Goal: Information Seeking & Learning: Get advice/opinions

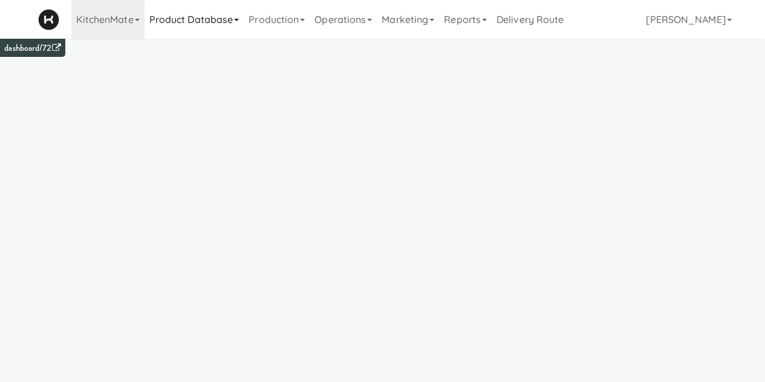
click at [189, 14] on link "Product Database" at bounding box center [195, 19] width 100 height 39
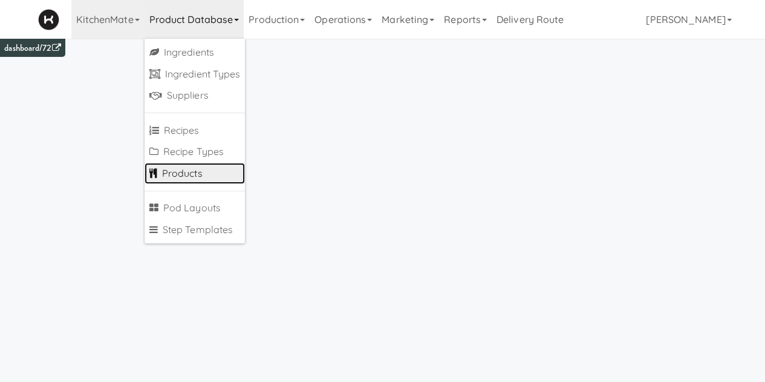
click at [179, 171] on link "Products" at bounding box center [195, 174] width 101 height 22
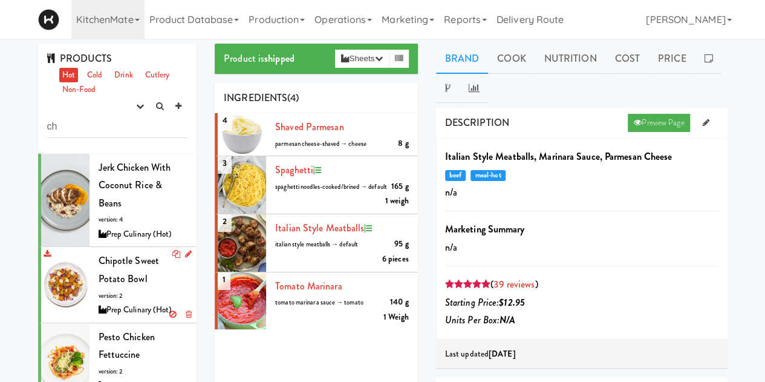
click at [135, 261] on span "Chipotle Sweet Potato Bowl" at bounding box center [129, 269] width 60 height 32
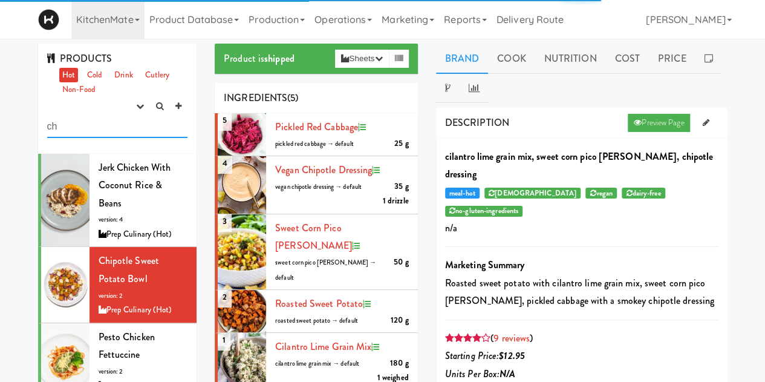
click at [99, 131] on input "ch" at bounding box center [117, 127] width 141 height 22
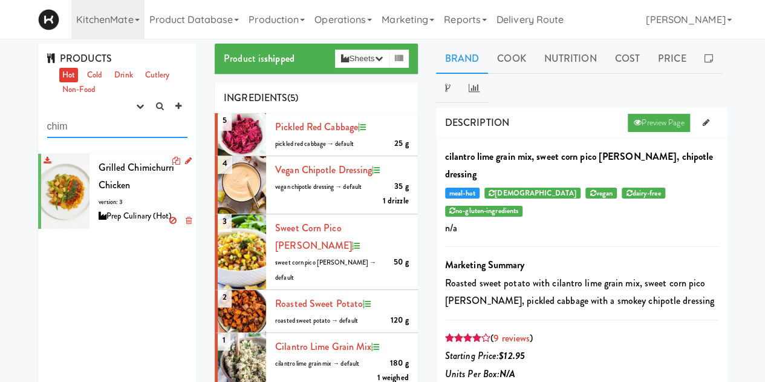
type input "chim"
click at [74, 184] on div at bounding box center [65, 191] width 48 height 75
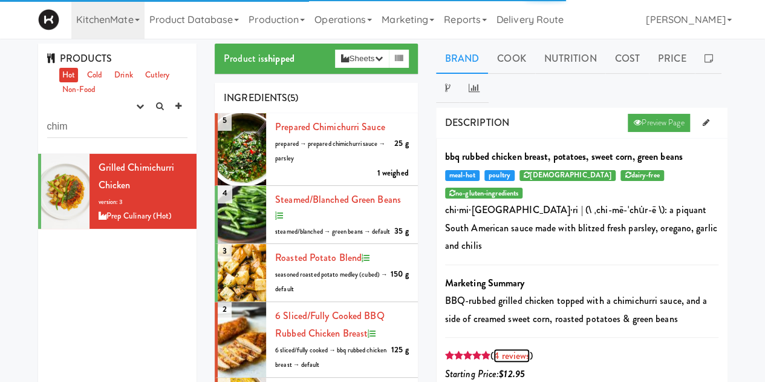
click at [503, 348] on link "4 reviews" at bounding box center [512, 355] width 36 height 14
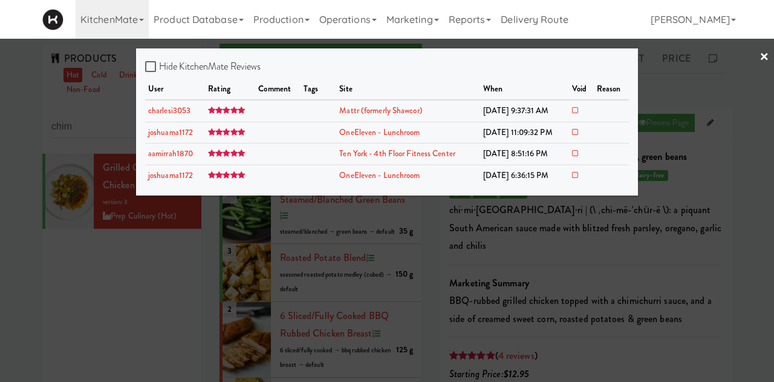
click at [194, 267] on div at bounding box center [387, 191] width 774 height 382
